Goal: Task Accomplishment & Management: Manage account settings

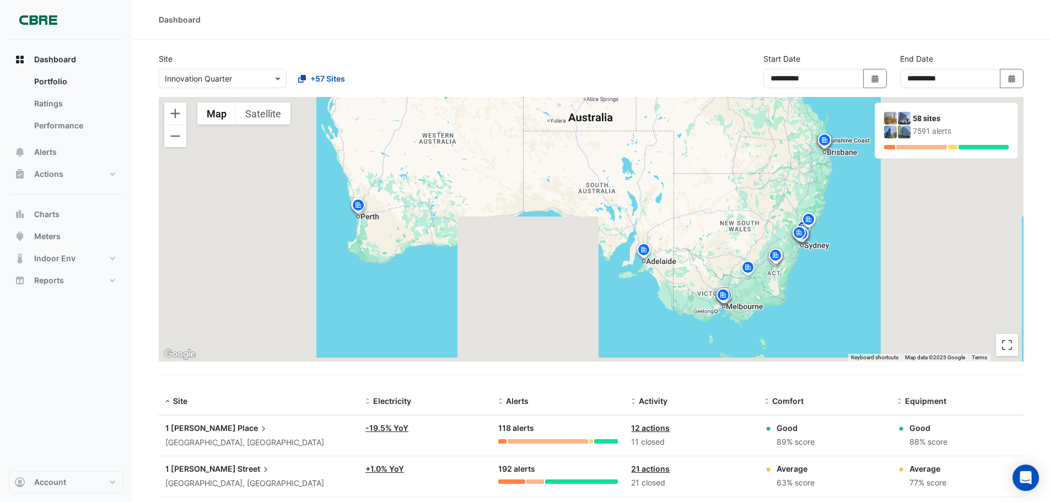
select select "***"
click at [57, 152] on button "Alerts" at bounding box center [66, 152] width 115 height 22
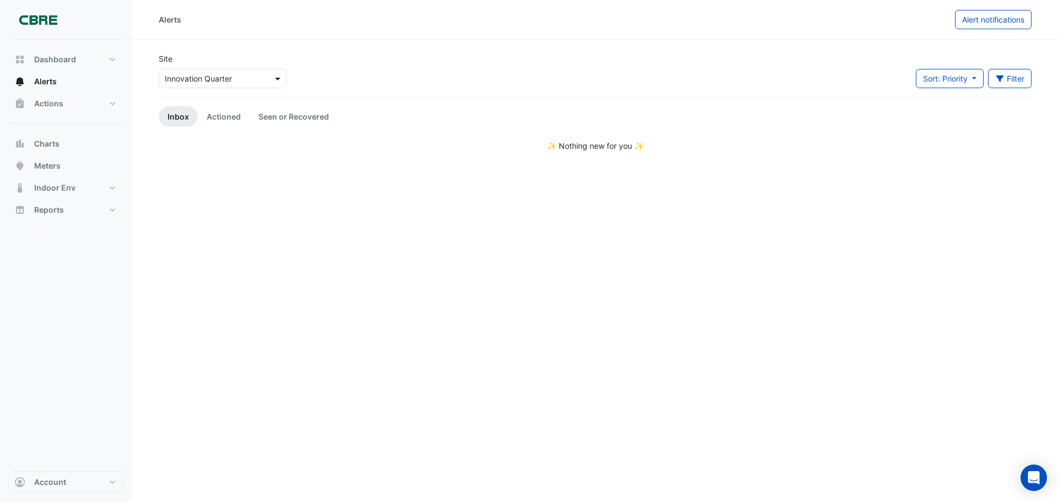
click at [277, 78] on span at bounding box center [279, 79] width 14 height 12
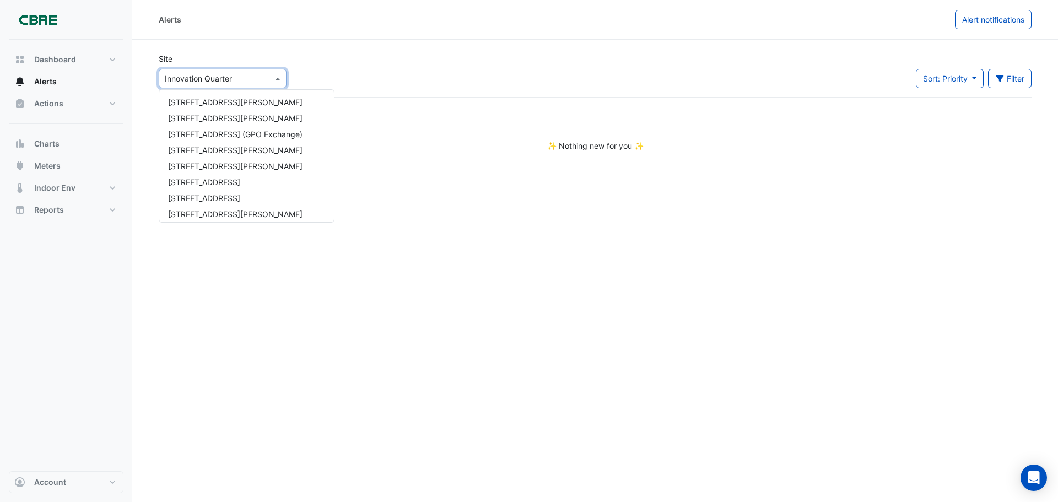
scroll to position [836, 0]
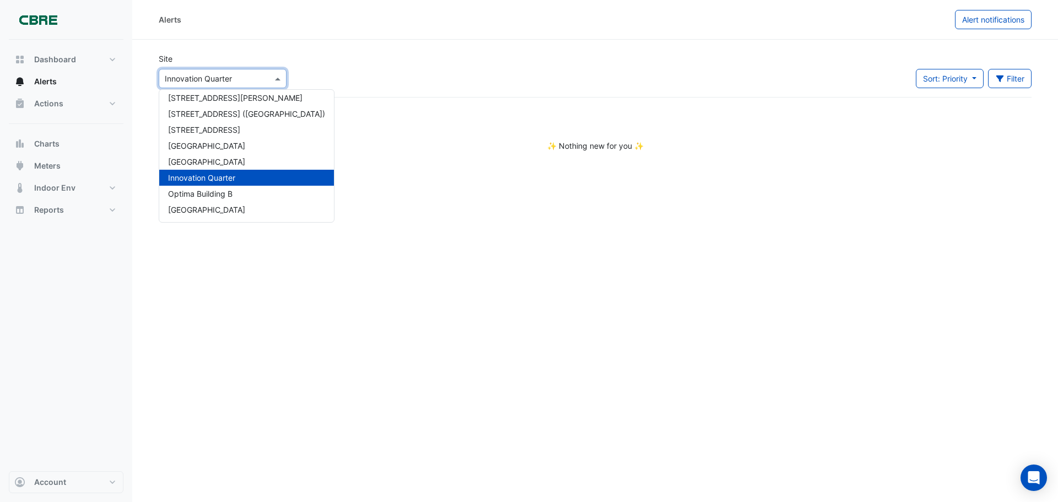
click at [396, 109] on ul "Inbox Actioned Seen or Recovered" at bounding box center [595, 116] width 873 height 20
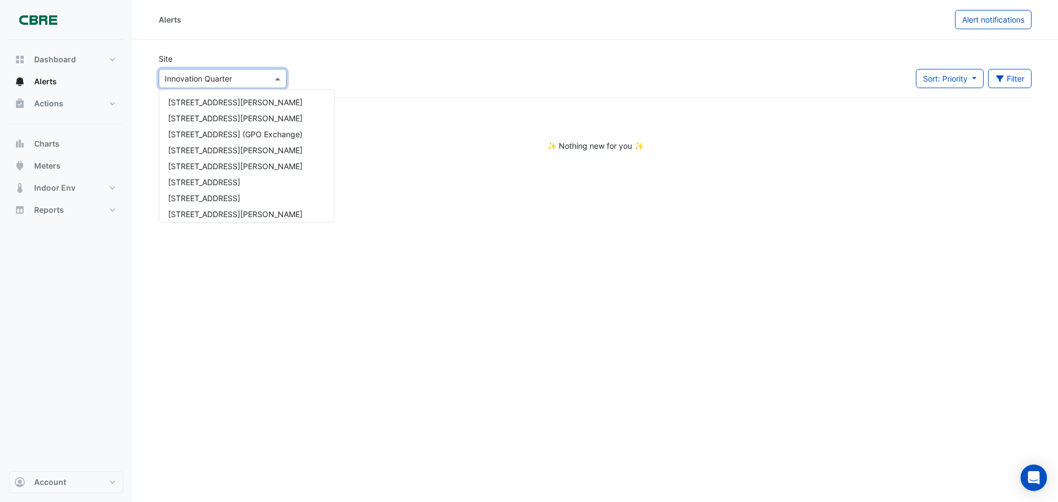
click at [186, 84] on div "Select a Site × Innovation Quarter" at bounding box center [223, 78] width 128 height 19
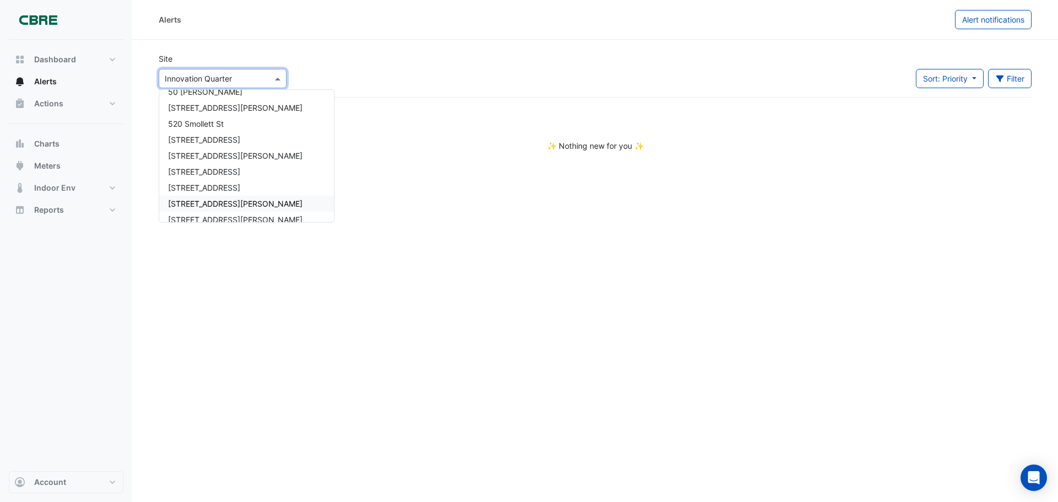
scroll to position [587, 0]
click at [216, 184] on span "[STREET_ADDRESS]" at bounding box center [204, 186] width 72 height 9
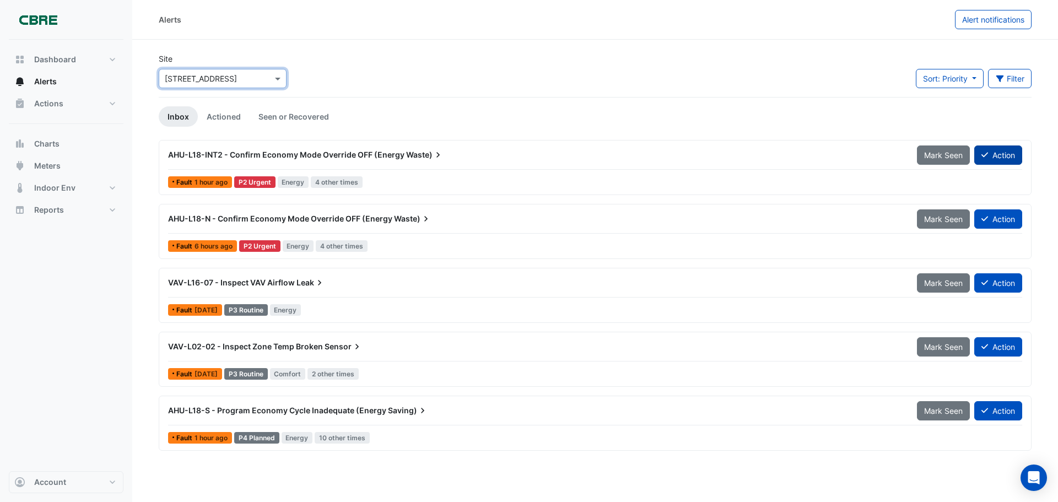
click at [1003, 159] on button "Action" at bounding box center [999, 155] width 48 height 19
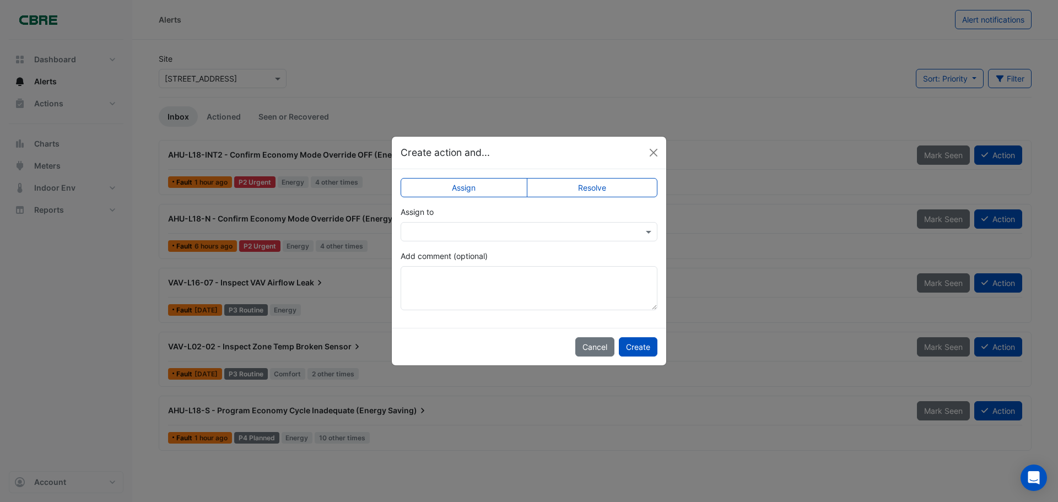
click at [478, 227] on input "text" at bounding box center [518, 233] width 223 height 12
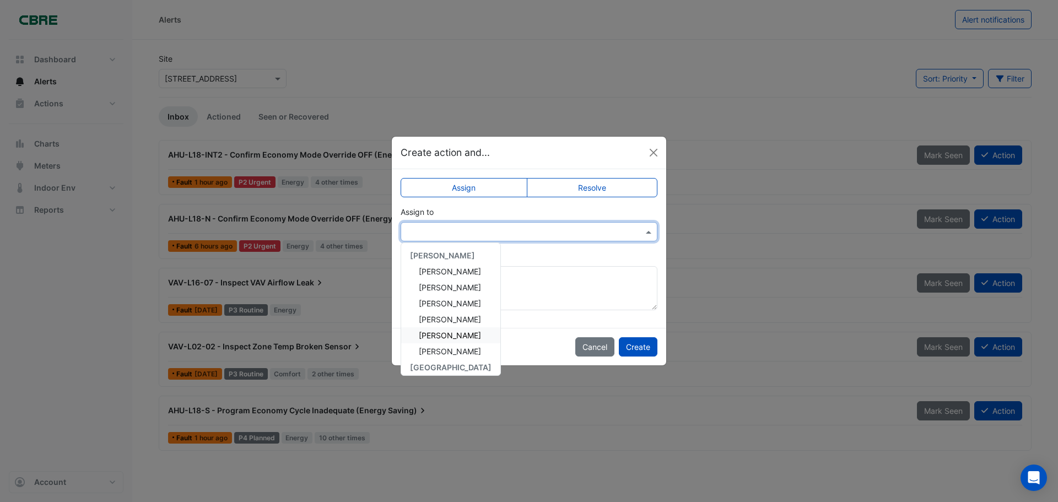
click at [451, 333] on span "[PERSON_NAME]" at bounding box center [450, 335] width 62 height 9
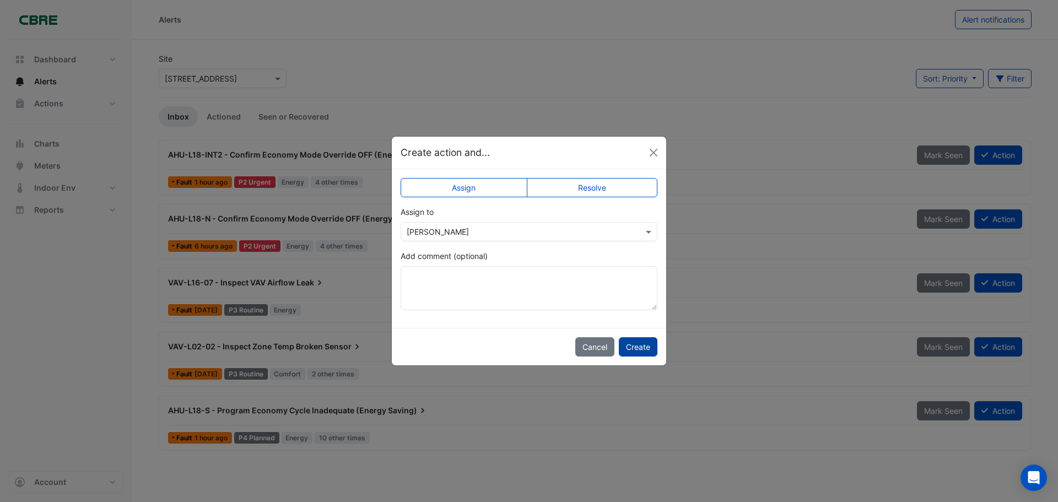
click at [649, 349] on button "Create" at bounding box center [638, 346] width 39 height 19
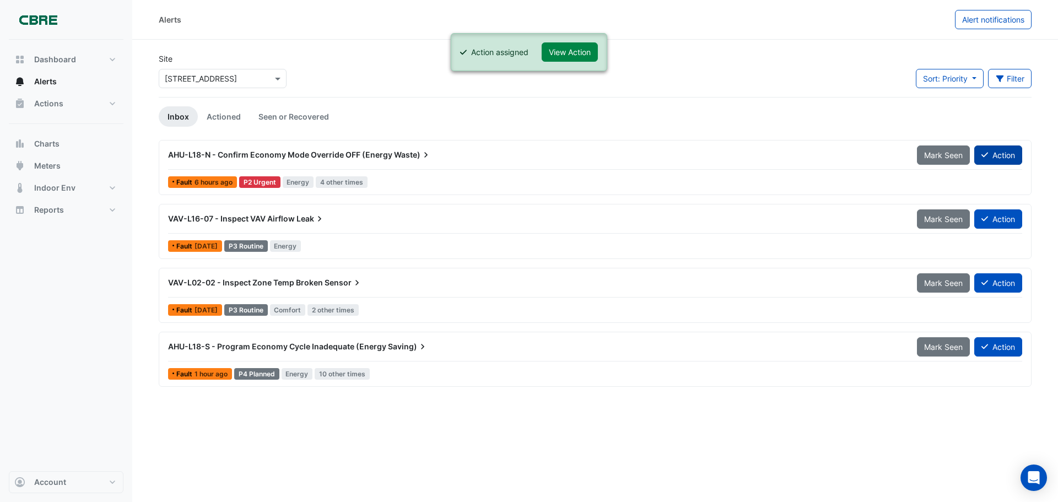
click at [1019, 149] on button "Action" at bounding box center [999, 155] width 48 height 19
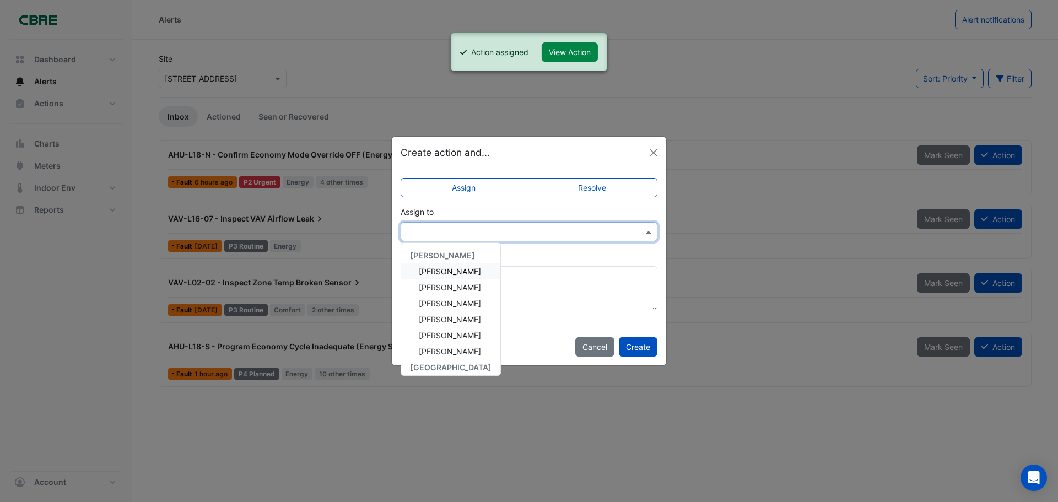
click at [501, 229] on input "text" at bounding box center [518, 233] width 223 height 12
click at [465, 337] on span "[PERSON_NAME]" at bounding box center [450, 335] width 62 height 9
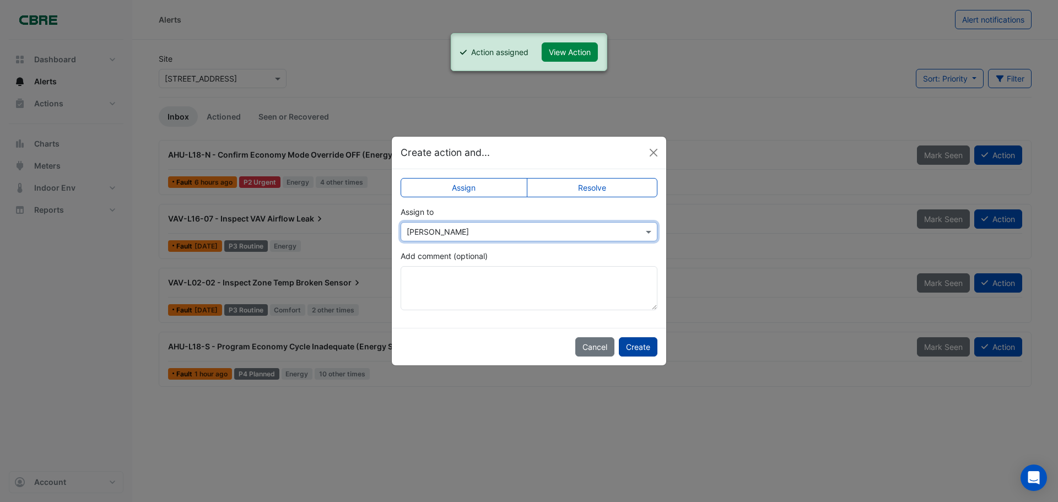
click at [632, 349] on button "Create" at bounding box center [638, 346] width 39 height 19
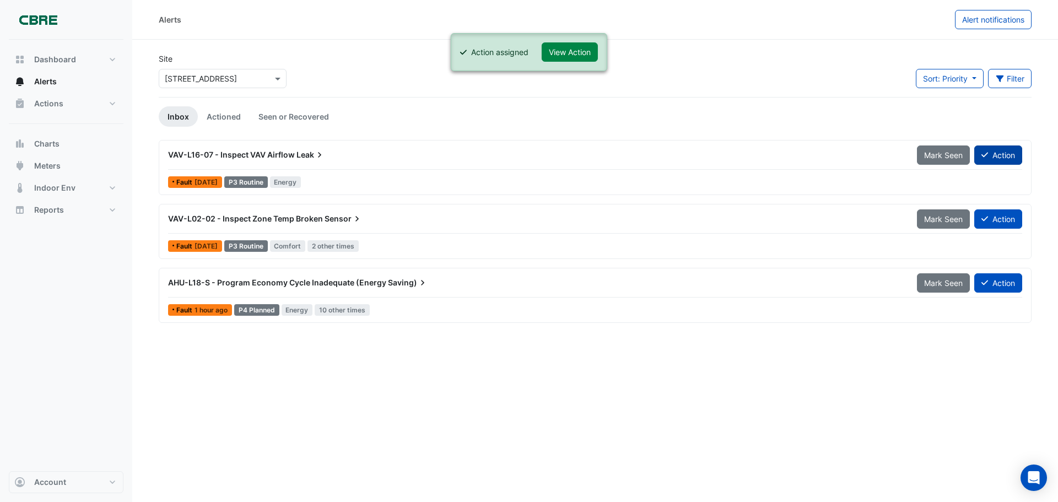
click at [993, 153] on button "Action" at bounding box center [999, 155] width 48 height 19
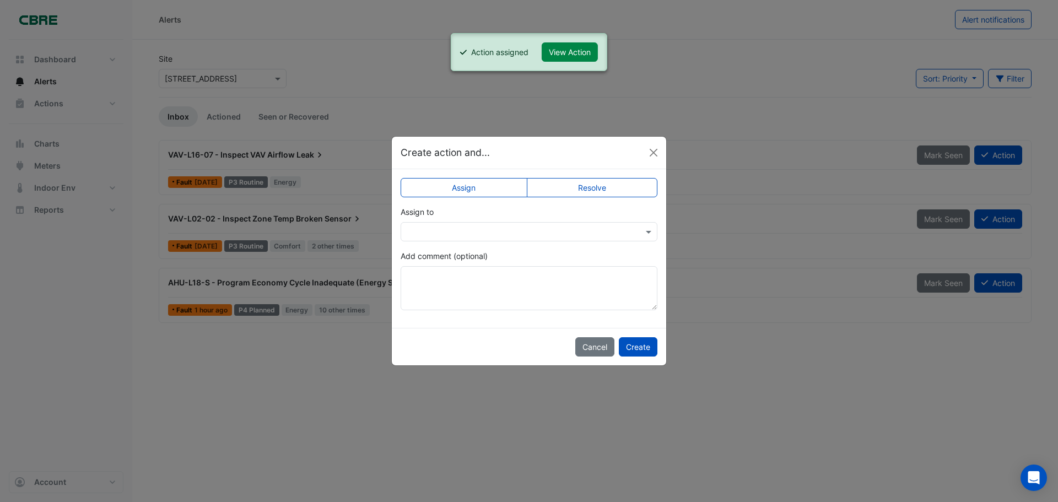
click at [579, 234] on input "text" at bounding box center [518, 233] width 223 height 12
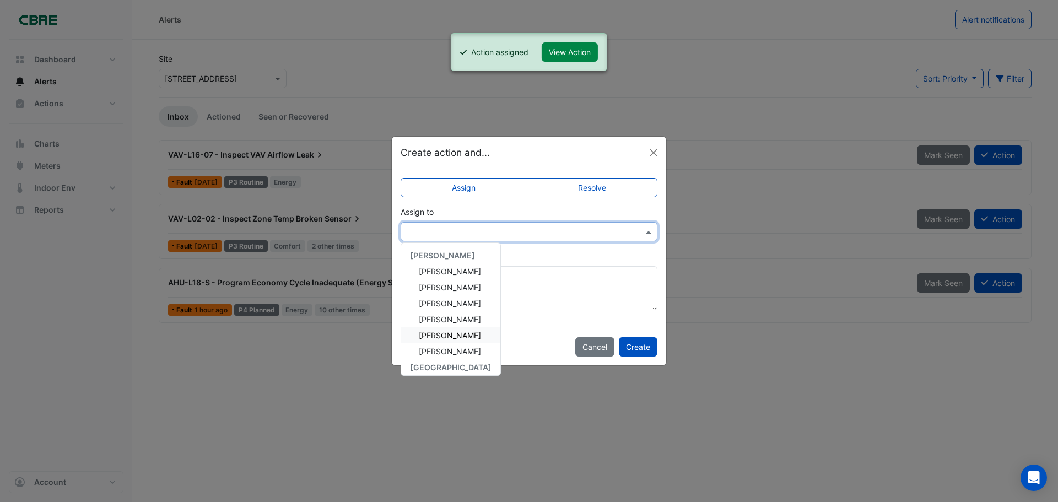
click at [472, 330] on div "[PERSON_NAME]" at bounding box center [450, 335] width 99 height 16
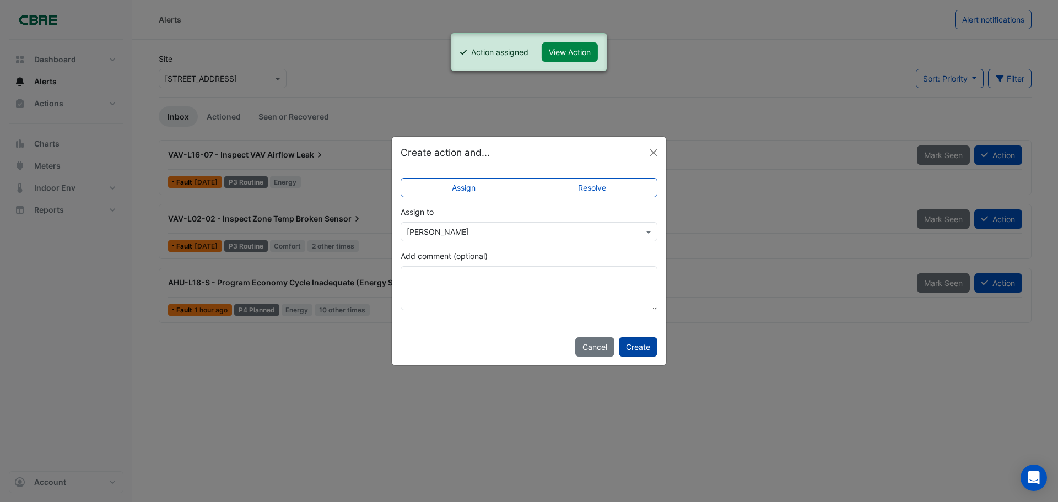
click at [633, 352] on button "Create" at bounding box center [638, 346] width 39 height 19
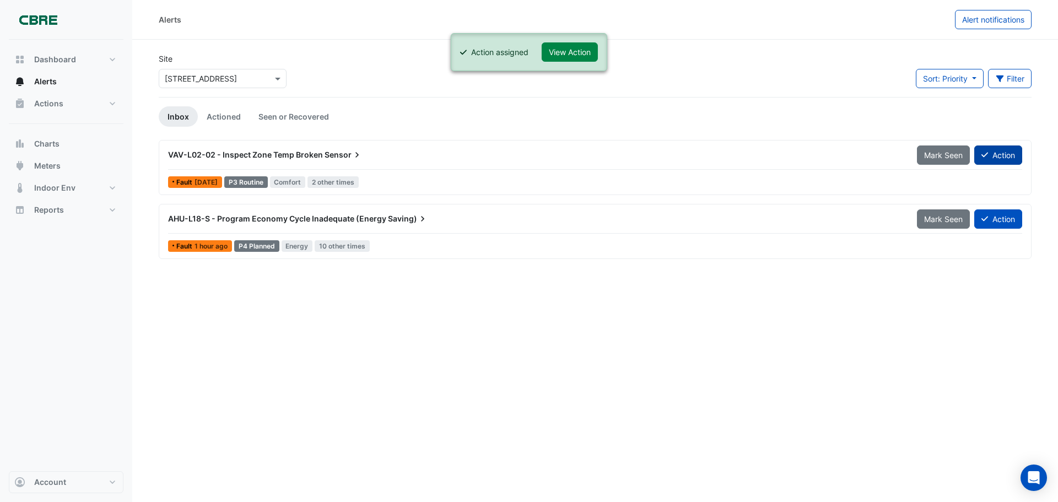
click at [1007, 150] on button "Action" at bounding box center [999, 155] width 48 height 19
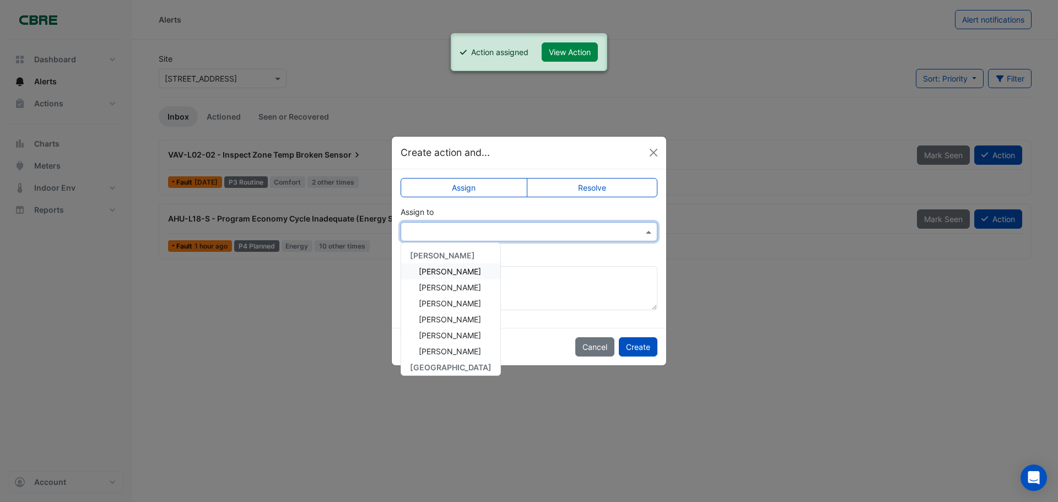
click at [496, 229] on input "text" at bounding box center [518, 233] width 223 height 12
click at [441, 330] on div "[PERSON_NAME]" at bounding box center [450, 335] width 99 height 16
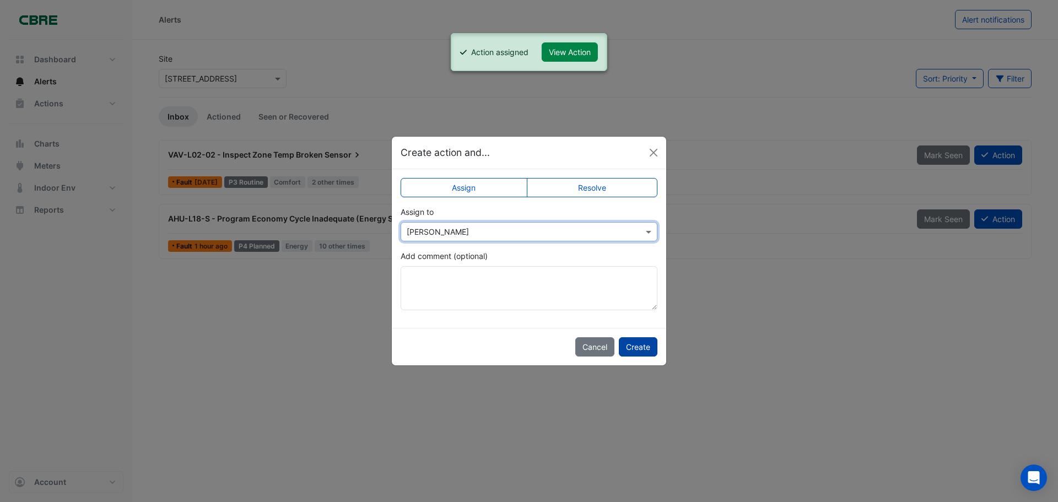
click at [643, 344] on button "Create" at bounding box center [638, 346] width 39 height 19
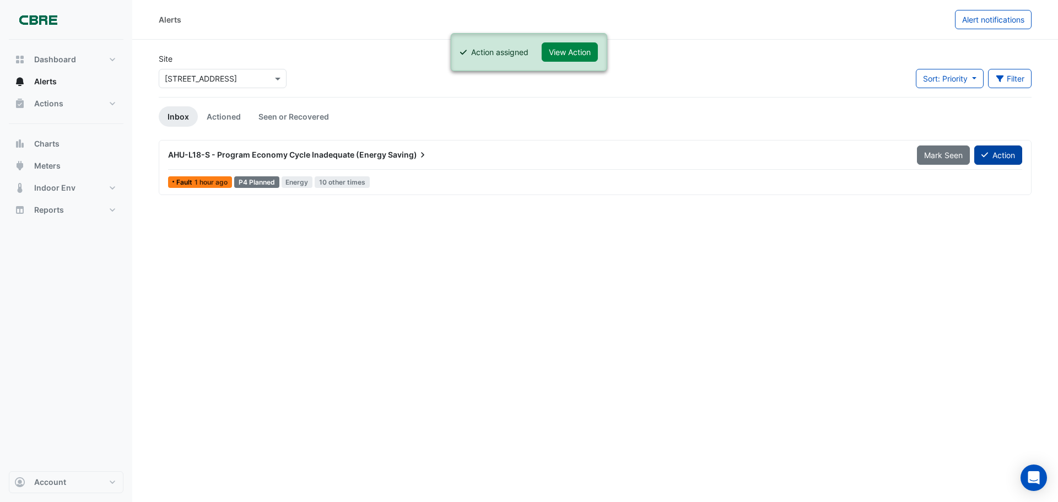
click at [1000, 152] on button "Action" at bounding box center [999, 155] width 48 height 19
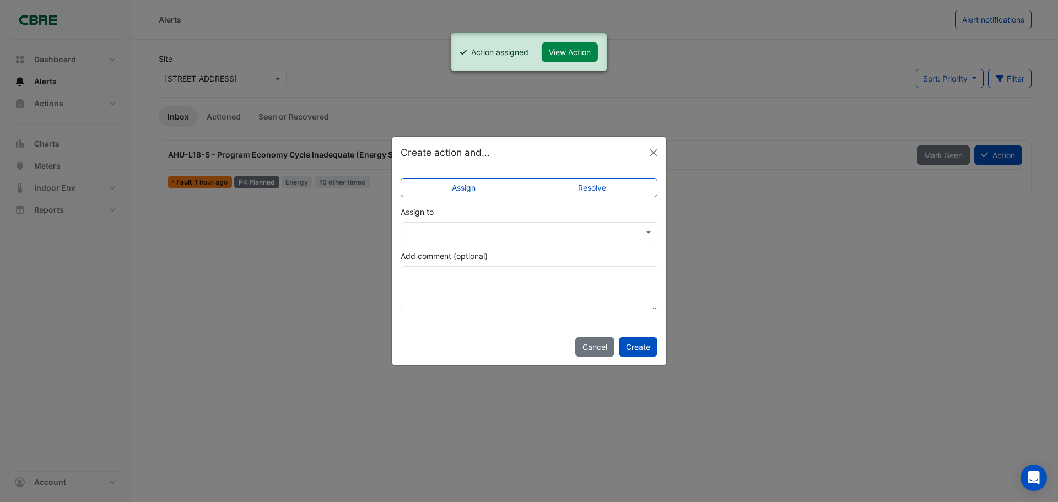
click at [550, 225] on div at bounding box center [529, 231] width 257 height 19
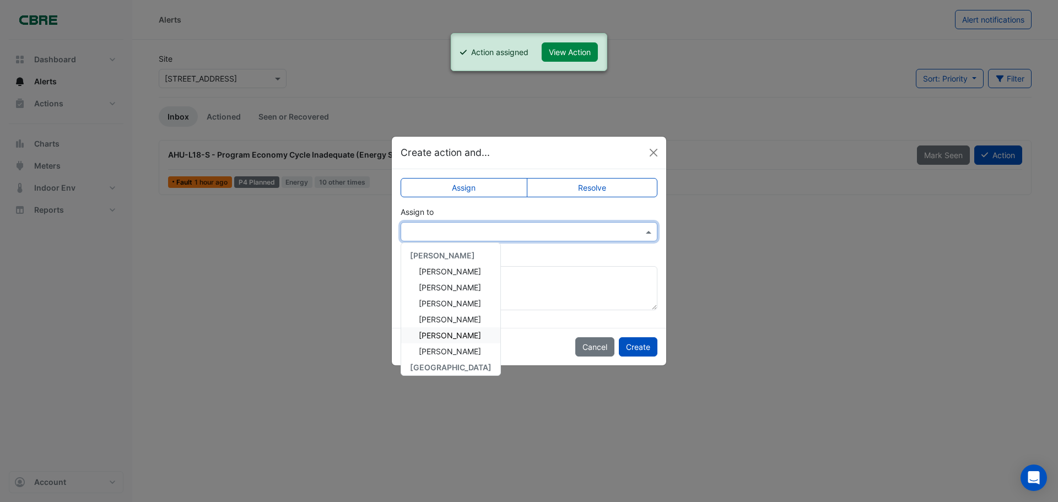
click at [463, 337] on span "[PERSON_NAME]" at bounding box center [450, 335] width 62 height 9
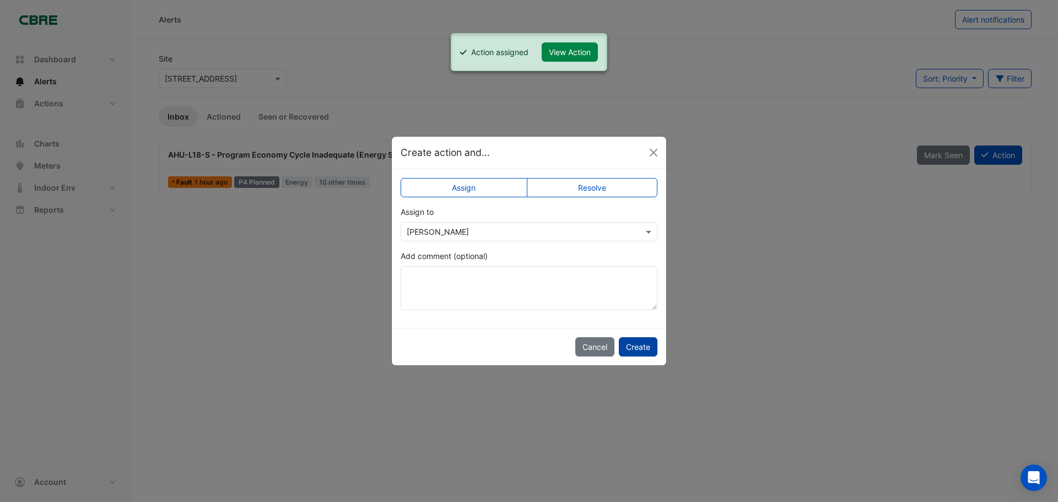
click at [637, 342] on button "Create" at bounding box center [638, 346] width 39 height 19
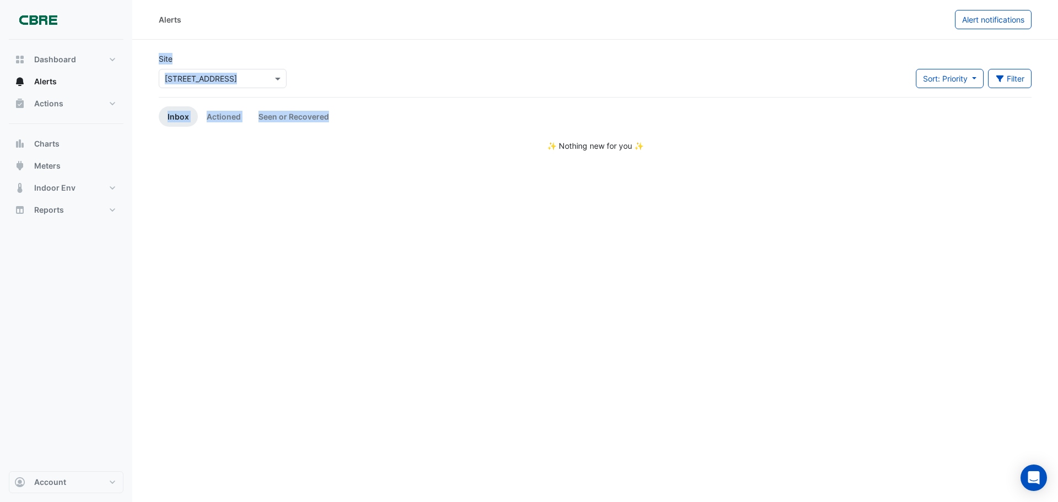
drag, startPoint x: 316, startPoint y: 146, endPoint x: 152, endPoint y: 45, distance: 193.5
click at [152, 45] on section "Site Select a Site × [STREET_ADDRESS] Sort: Priority Priority Updated Filter Ti…" at bounding box center [595, 96] width 926 height 112
drag, startPoint x: 152, startPoint y: 45, endPoint x: 444, endPoint y: 210, distance: 336.2
click at [444, 210] on div "Alerts Alert notifications Site Select a Site × [STREET_ADDRESS] Sort: Priority…" at bounding box center [595, 251] width 926 height 502
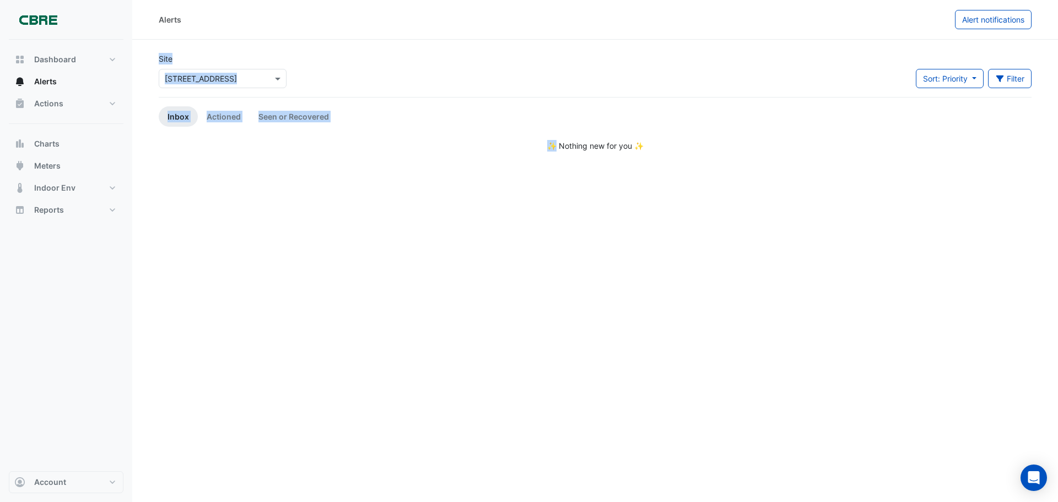
click at [444, 210] on div "Alerts Alert notifications Site Select a Site × [STREET_ADDRESS] Sort: Priority…" at bounding box center [595, 251] width 926 height 502
